Goal: Transaction & Acquisition: Download file/media

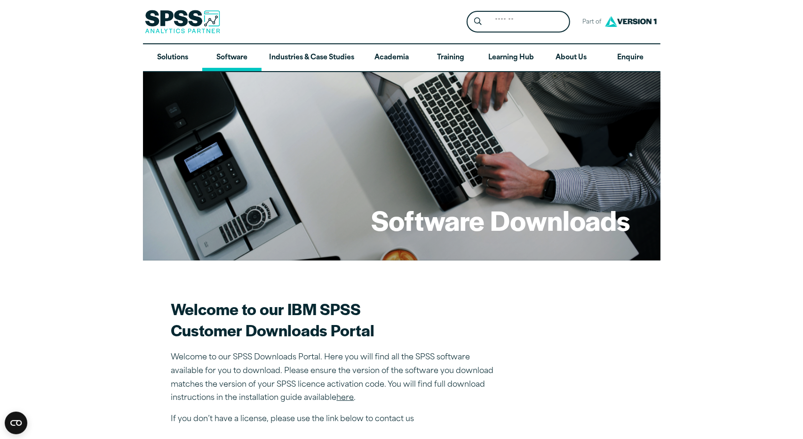
click at [230, 54] on link "Software" at bounding box center [231, 57] width 59 height 27
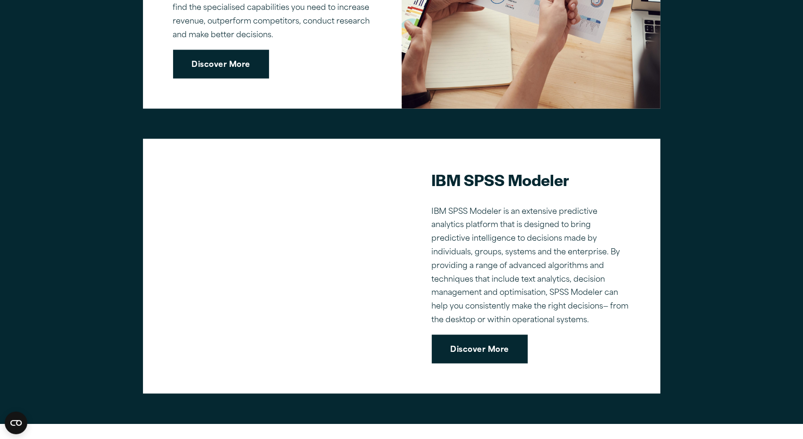
scroll to position [847, 0]
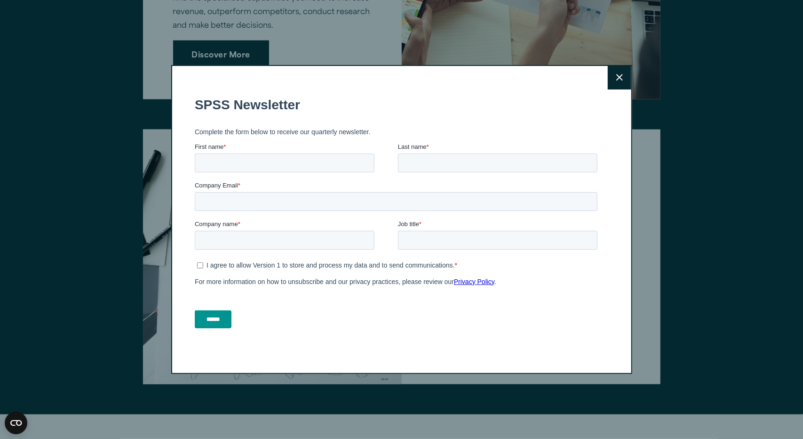
click at [622, 79] on icon at bounding box center [619, 77] width 7 height 7
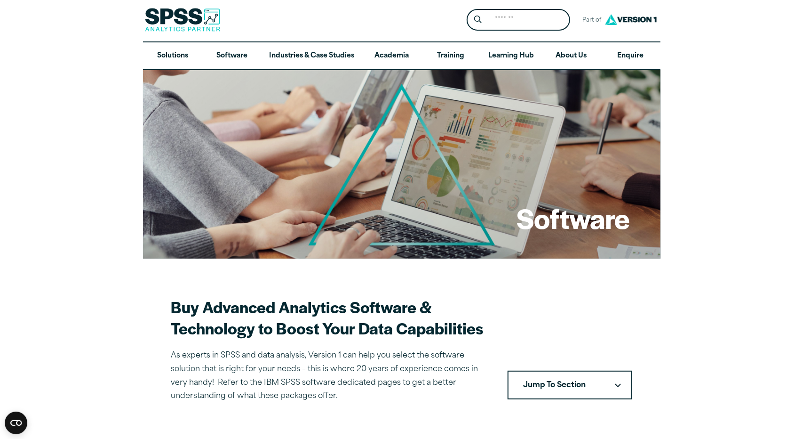
scroll to position [0, 0]
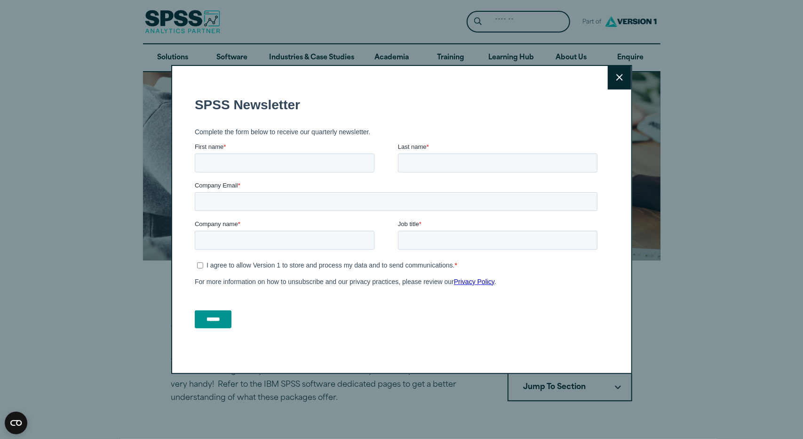
click at [619, 75] on icon at bounding box center [619, 77] width 7 height 7
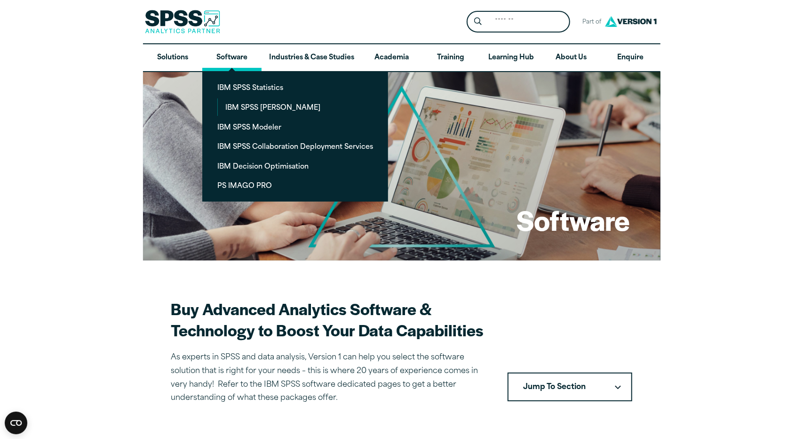
click at [216, 59] on link "Software" at bounding box center [231, 57] width 59 height 27
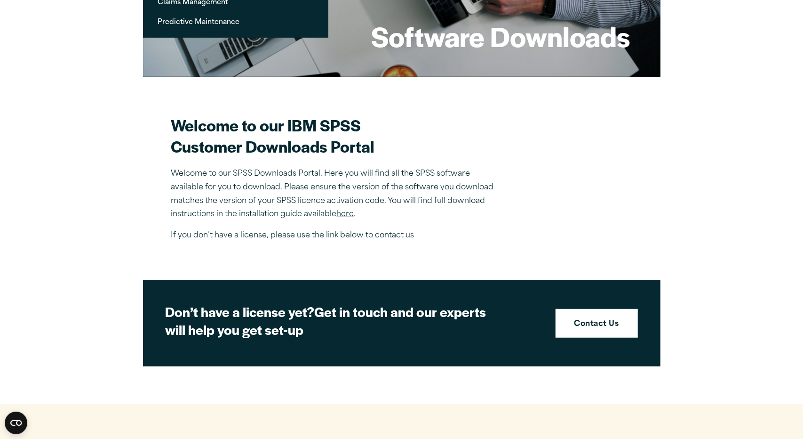
scroll to position [188, 0]
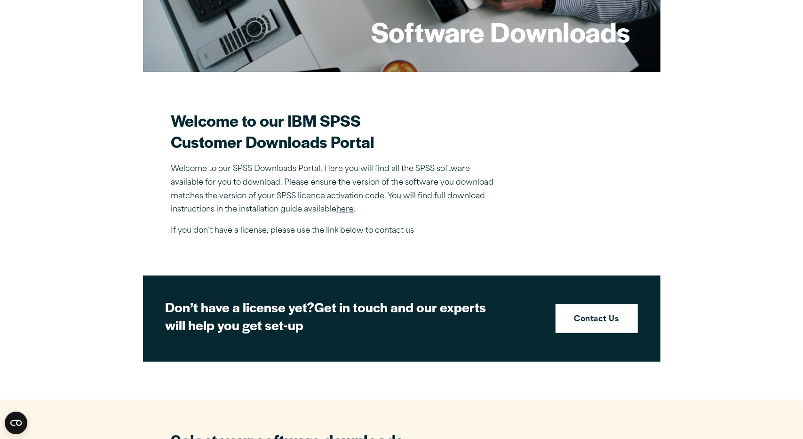
click at [349, 209] on link "here" at bounding box center [345, 210] width 17 height 8
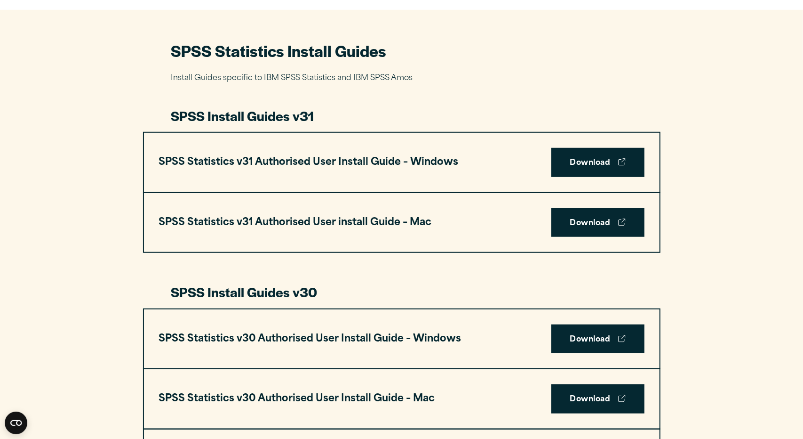
scroll to position [424, 0]
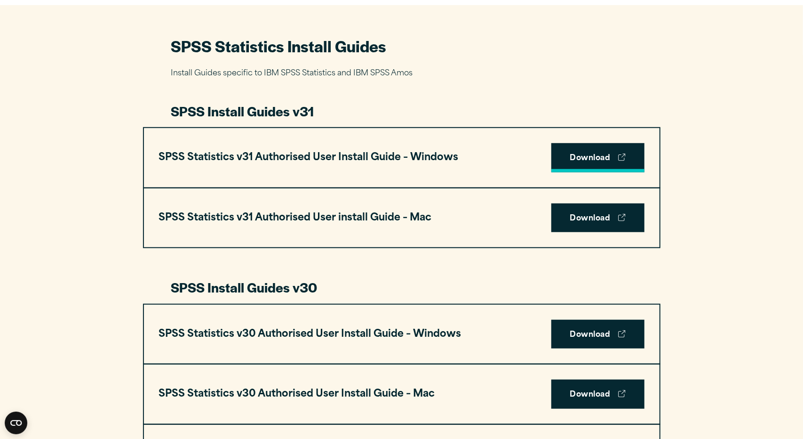
click at [573, 156] on link "Download" at bounding box center [598, 157] width 93 height 29
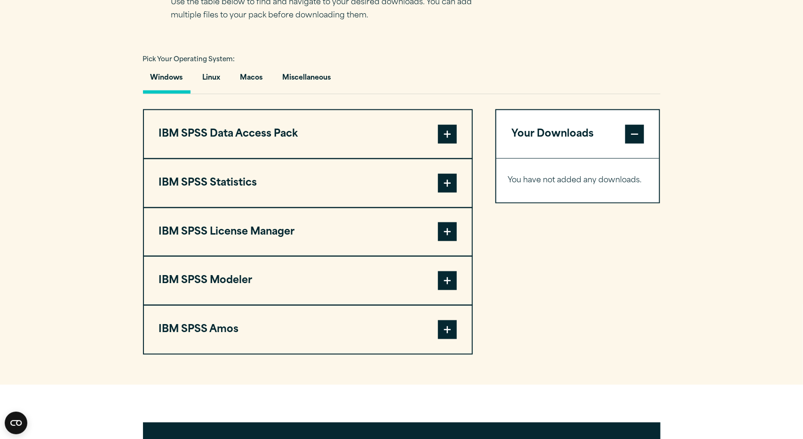
scroll to position [659, 0]
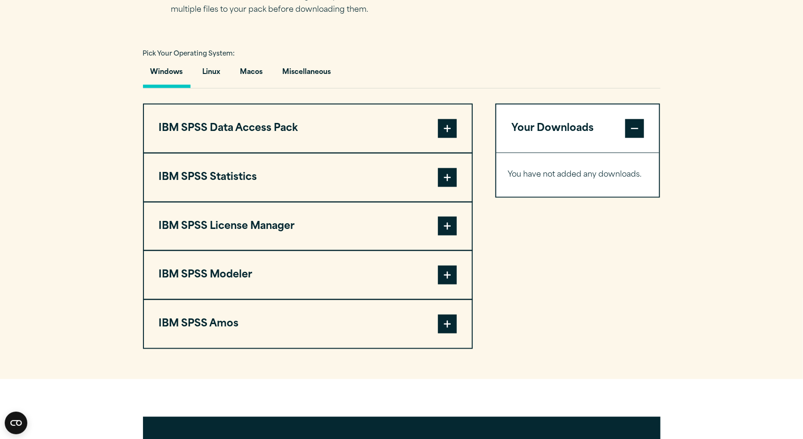
click at [442, 181] on span at bounding box center [447, 177] width 19 height 19
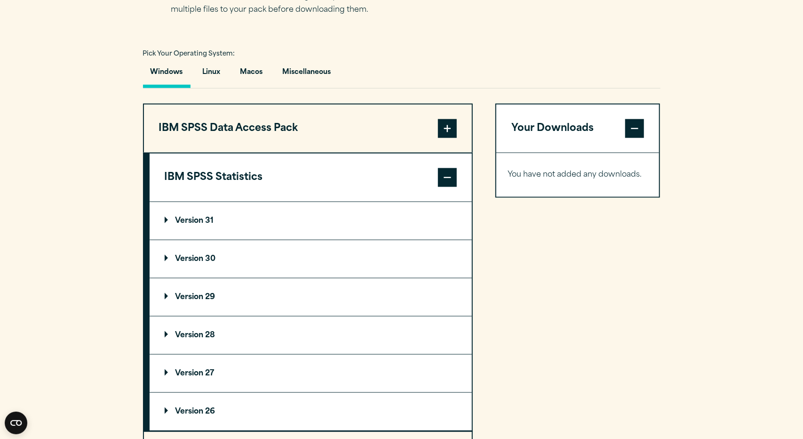
click at [169, 221] on p "Version 31" at bounding box center [189, 221] width 49 height 8
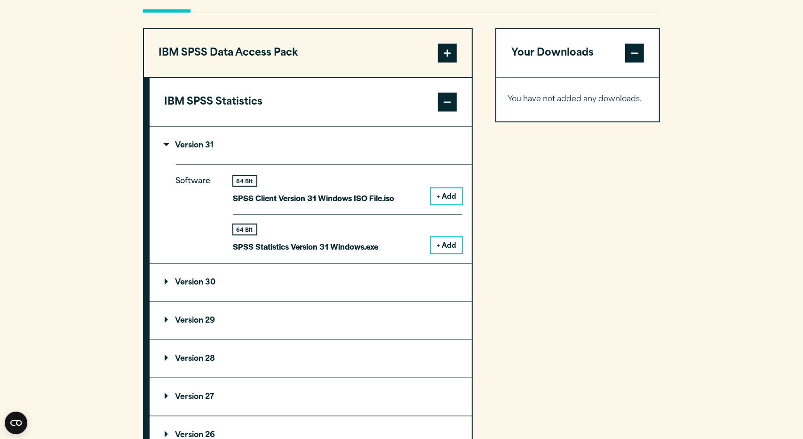
scroll to position [753, 0]
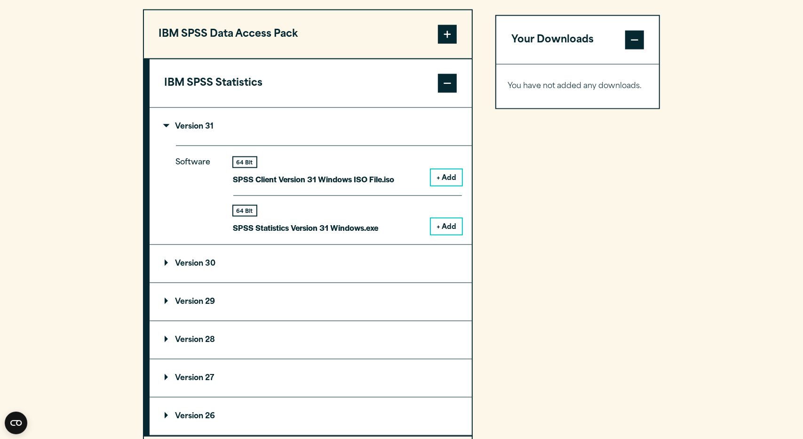
click at [170, 264] on p "Version 30" at bounding box center [190, 264] width 51 height 8
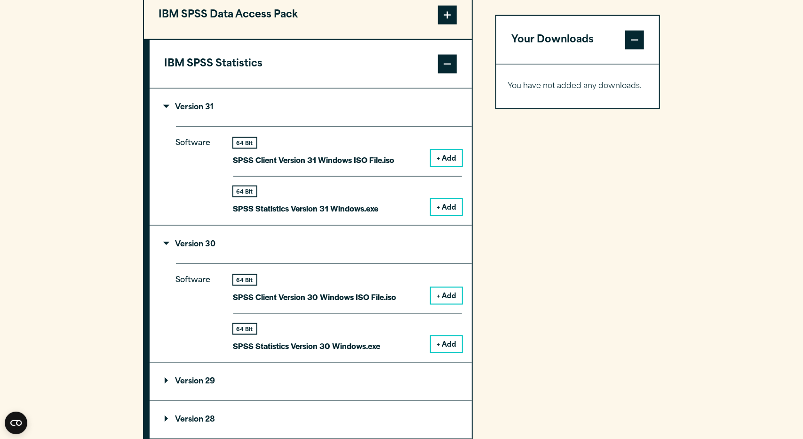
scroll to position [847, 0]
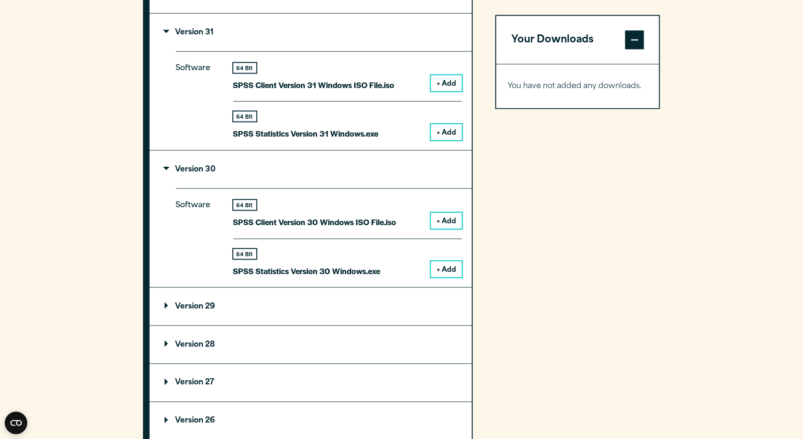
click at [449, 269] on button "+ Add" at bounding box center [446, 269] width 31 height 16
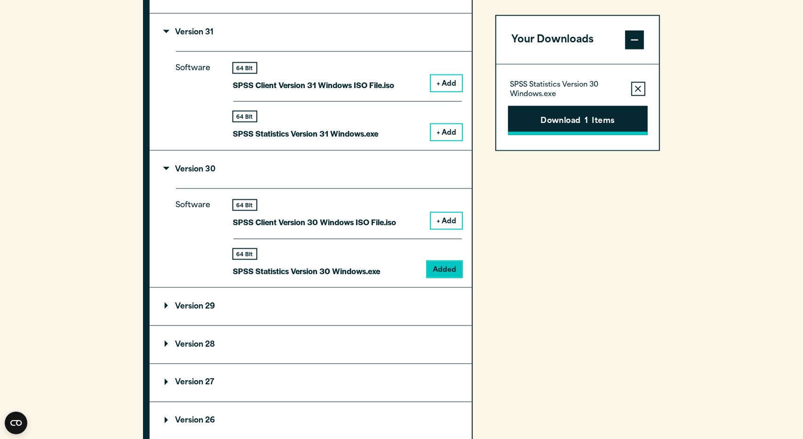
click at [532, 128] on button "Download 1 Items" at bounding box center [578, 120] width 140 height 29
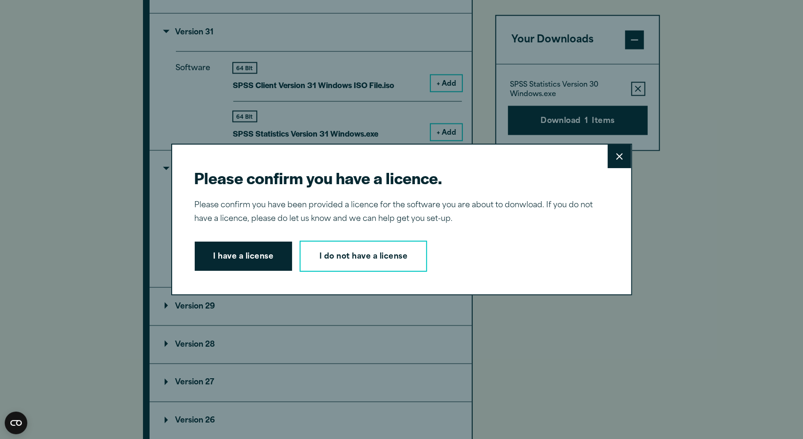
click at [232, 261] on button "I have a license" at bounding box center [244, 255] width 98 height 29
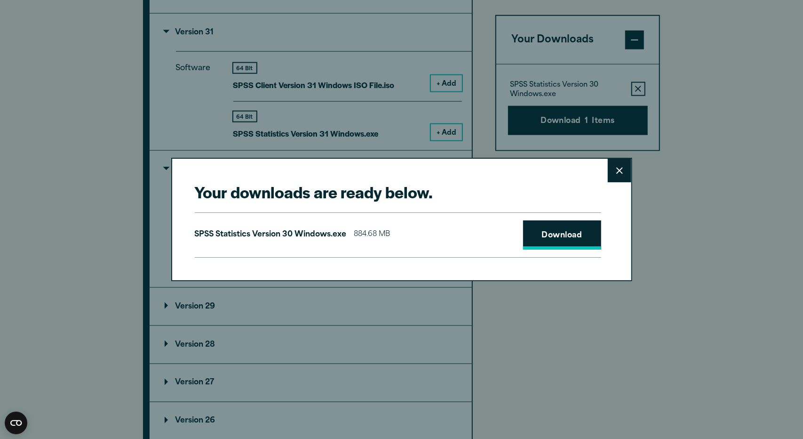
click at [564, 234] on link "Download" at bounding box center [562, 234] width 78 height 29
